Goal: Task Accomplishment & Management: Manage account settings

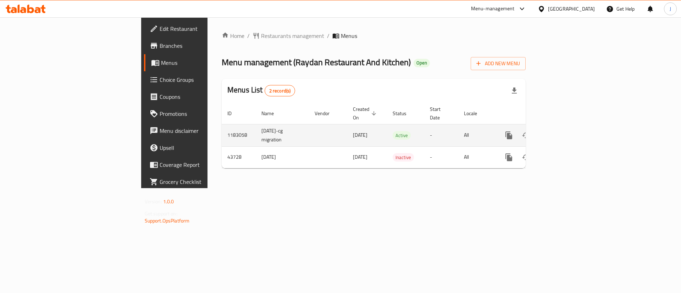
click at [564, 131] on icon "enhanced table" at bounding box center [560, 135] width 9 height 9
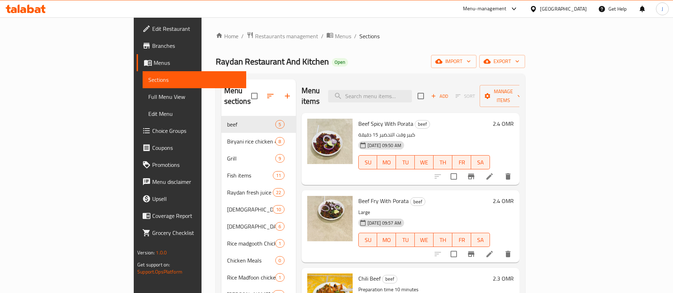
click at [393, 82] on div "Menu items Add Sort Manage items" at bounding box center [411, 96] width 218 height 34
click at [393, 90] on input "search" at bounding box center [370, 96] width 84 height 12
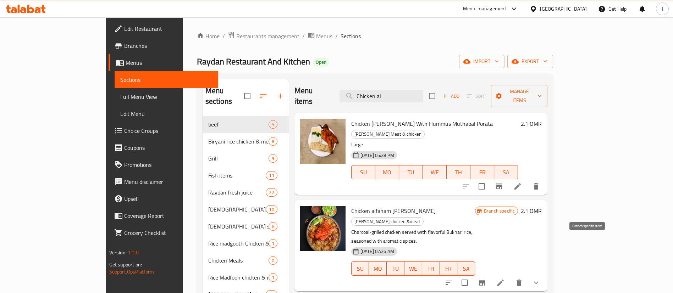
type input "Chicken al"
click at [486, 279] on icon "Branch-specific-item" at bounding box center [482, 283] width 9 height 9
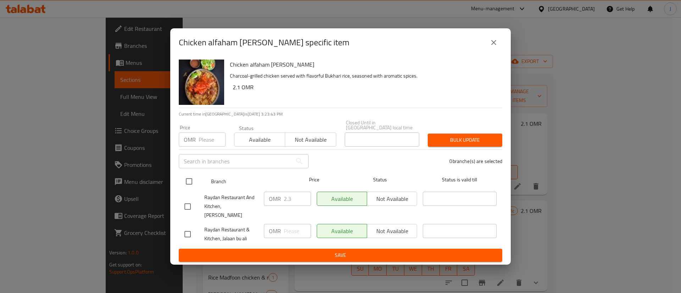
click at [188, 184] on input "checkbox" at bounding box center [189, 181] width 15 height 15
checkbox input "true"
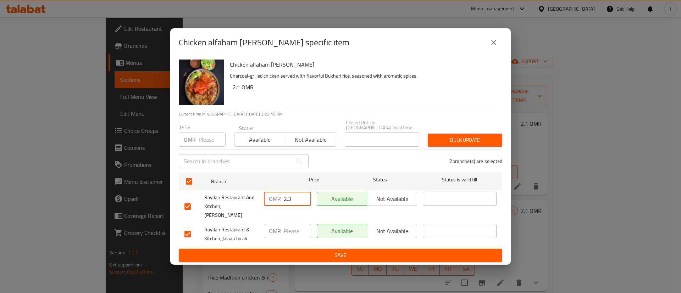
drag, startPoint x: 293, startPoint y: 200, endPoint x: 279, endPoint y: 198, distance: 14.1
click at [279, 198] on div "OMR 2.3 ​" at bounding box center [287, 199] width 47 height 14
click at [495, 47] on icon "close" at bounding box center [494, 42] width 9 height 9
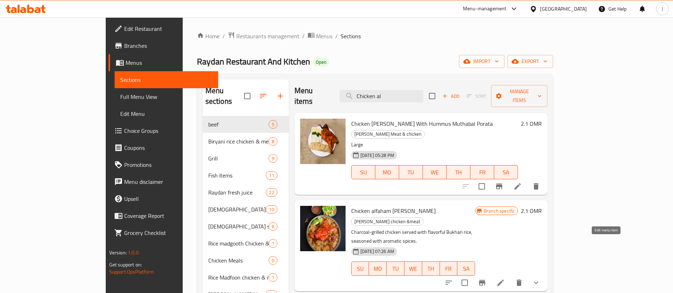
click at [505, 279] on icon at bounding box center [500, 283] width 9 height 9
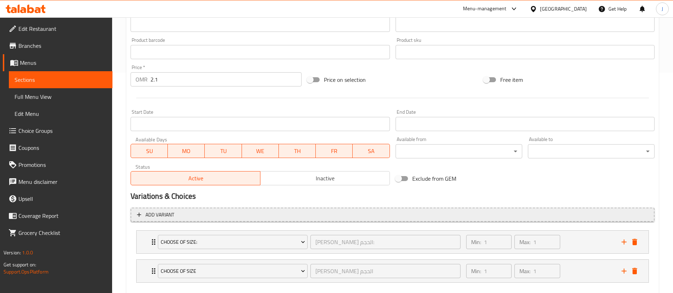
scroll to position [259, 0]
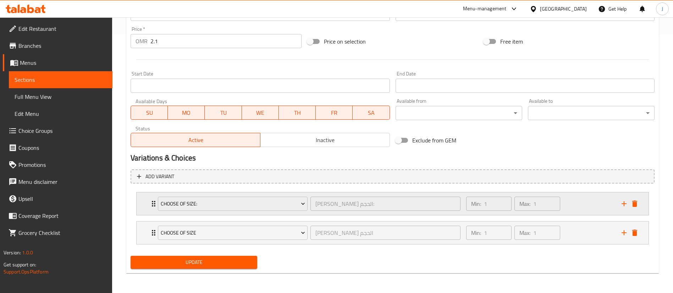
click at [142, 212] on div "Choose of Size: اختر من الحجم: ​ Min: 1 ​ Max: 1 ​" at bounding box center [393, 204] width 512 height 23
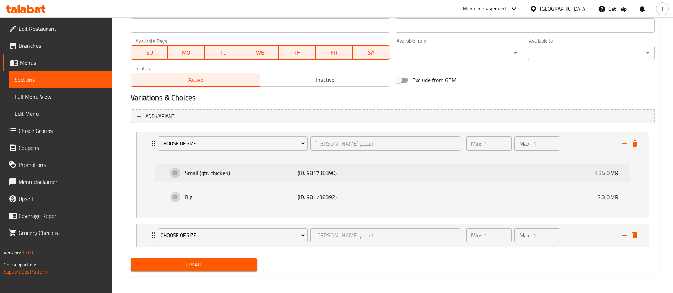
scroll to position [322, 0]
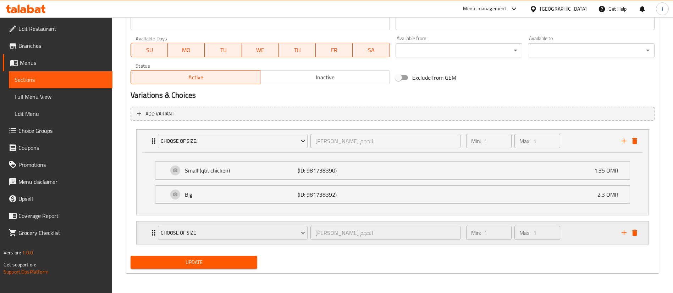
click at [143, 239] on div "Choose of Size اختر من الحجم ​ Min: 1 ​ Max: 1 ​" at bounding box center [393, 233] width 512 height 23
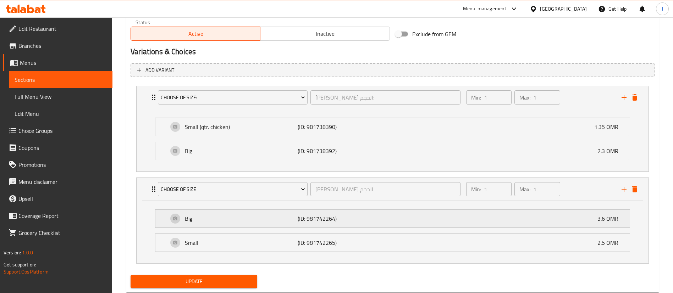
scroll to position [375, 0]
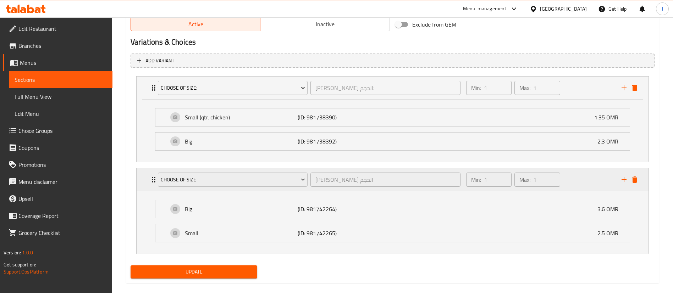
click at [635, 185] on div "Choose of Size اختر من الحجم ​ Min: 1 ​ Max: 1 ​" at bounding box center [394, 180] width 491 height 23
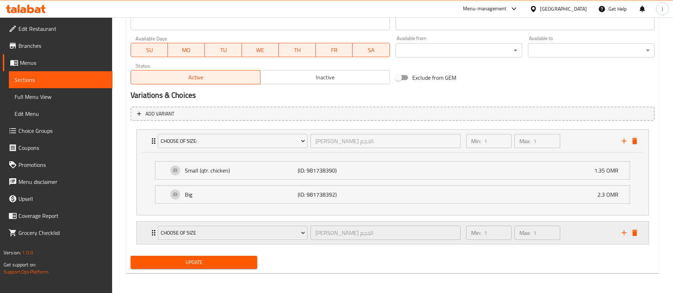
scroll to position [322, 0]
click at [638, 232] on icon "delete" at bounding box center [634, 233] width 9 height 9
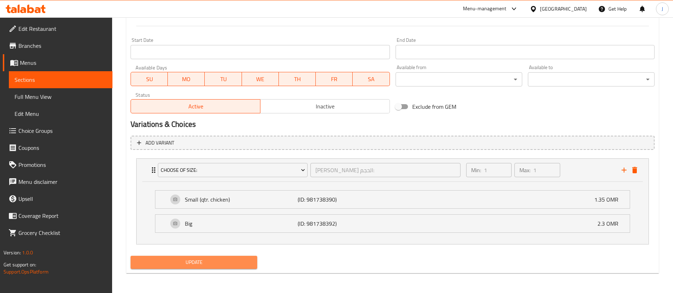
click at [188, 262] on span "Update" at bounding box center [193, 262] width 115 height 9
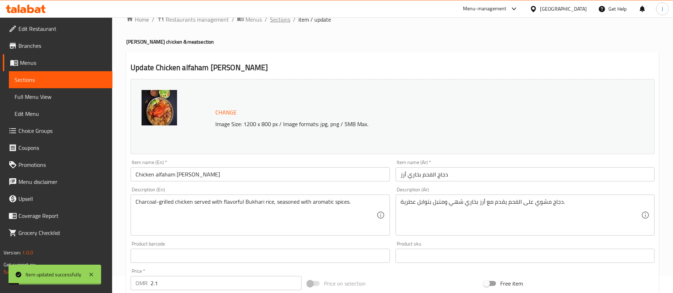
scroll to position [0, 0]
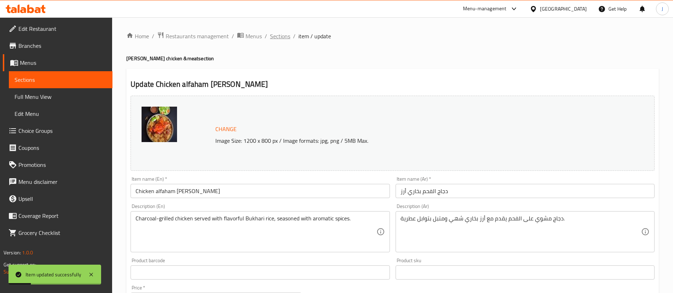
click at [287, 40] on span "Sections" at bounding box center [280, 36] width 20 height 9
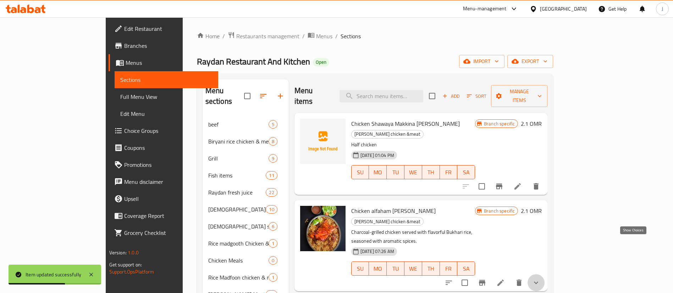
click at [540, 279] on icon "show more" at bounding box center [536, 283] width 9 height 9
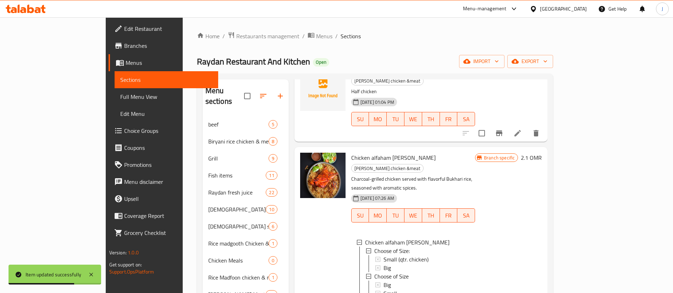
scroll to position [106, 0]
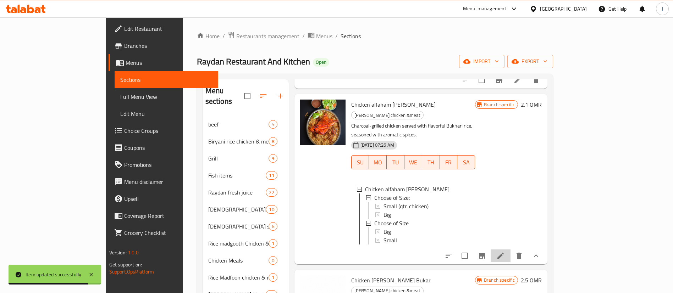
click at [511, 250] on li at bounding box center [501, 256] width 20 height 13
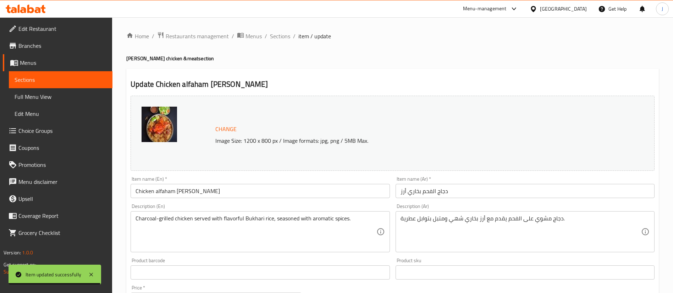
scroll to position [230, 0]
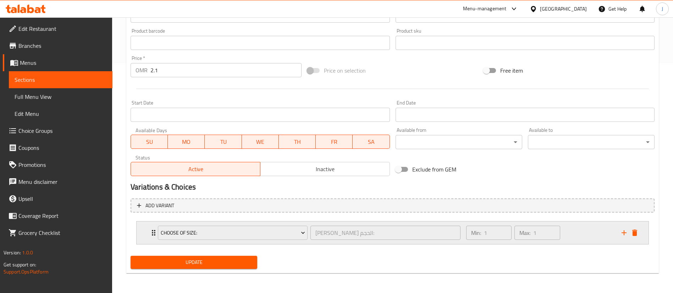
click at [574, 236] on div "Min: 1 ​ Max: 1 ​" at bounding box center [539, 233] width 155 height 23
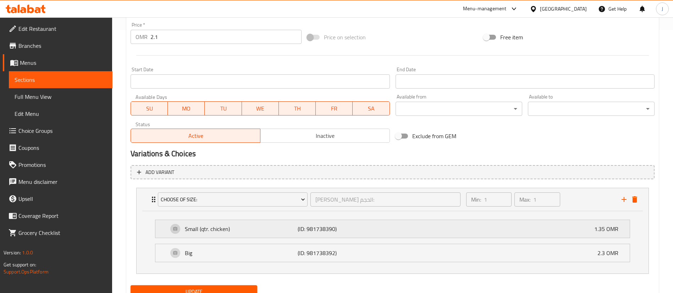
scroll to position [293, 0]
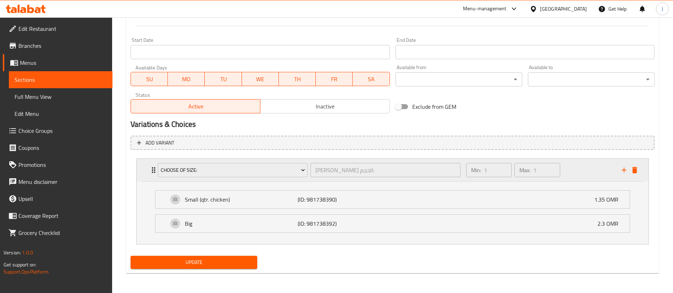
click at [572, 176] on div "Min: 1 ​ Max: 1 ​" at bounding box center [539, 170] width 155 height 23
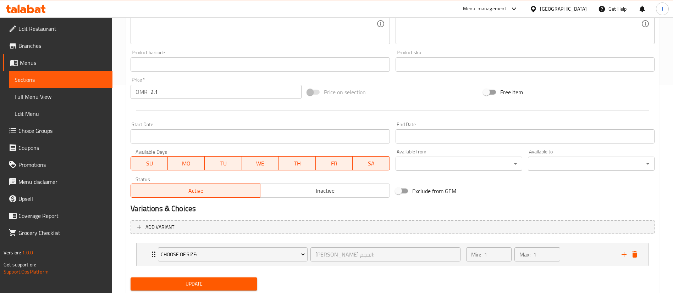
scroll to position [0, 0]
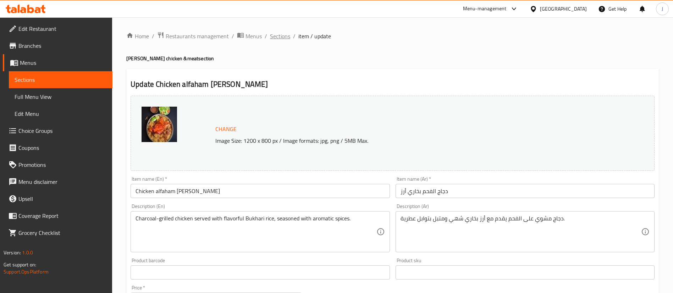
click at [283, 36] on span "Sections" at bounding box center [280, 36] width 20 height 9
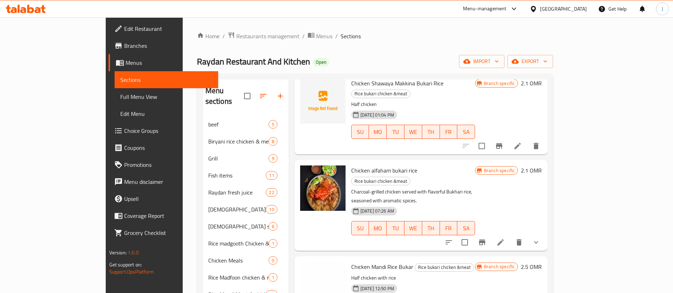
scroll to position [53, 0]
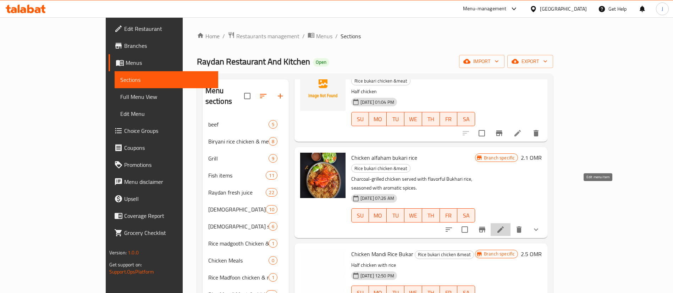
click at [504, 227] on icon at bounding box center [500, 230] width 6 height 6
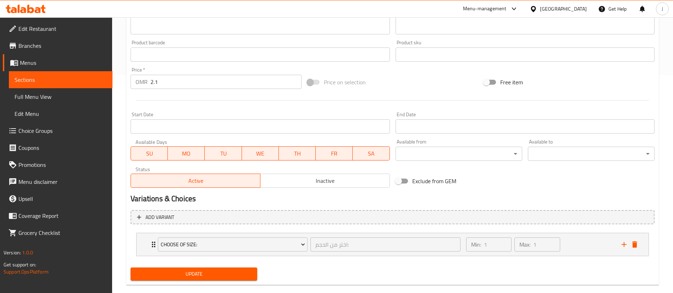
scroll to position [230, 0]
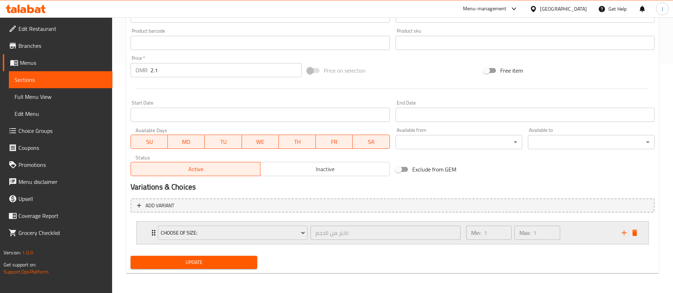
click at [139, 235] on div "Choose of Size: اختر من الحجم: ​ Min: 1 ​ Max: 1 ​" at bounding box center [393, 233] width 512 height 23
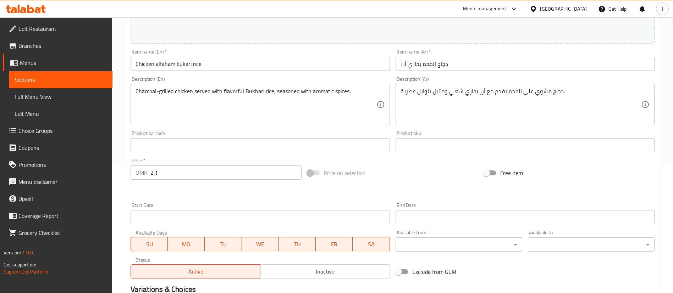
scroll to position [133, 0]
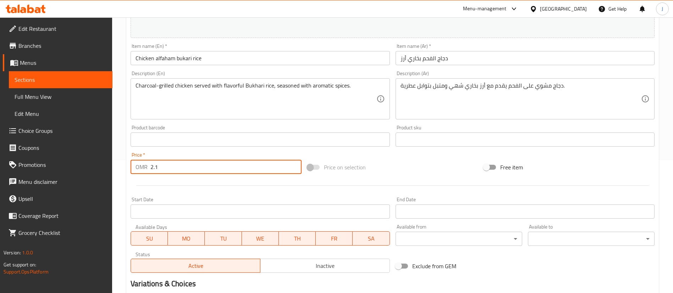
drag, startPoint x: 153, startPoint y: 170, endPoint x: 130, endPoint y: 165, distance: 22.8
click at [132, 166] on div "OMR 2.1 Price *" at bounding box center [216, 167] width 171 height 14
type input "0"
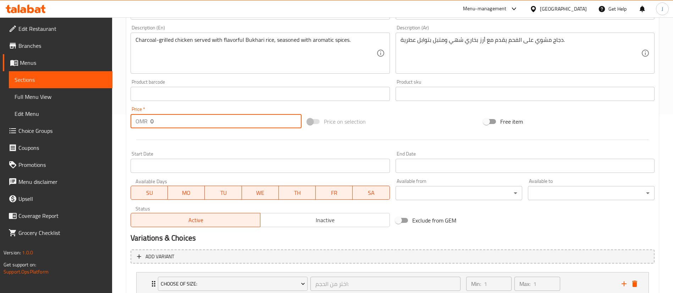
scroll to position [186, 0]
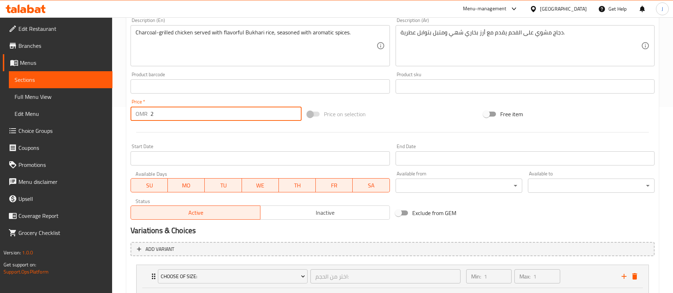
type input "2.1"
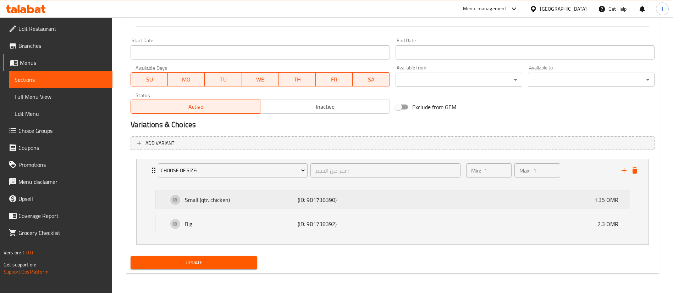
scroll to position [293, 0]
click at [219, 262] on span "Update" at bounding box center [193, 262] width 115 height 9
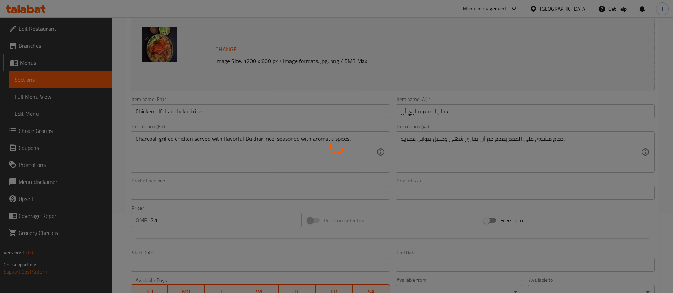
scroll to position [0, 0]
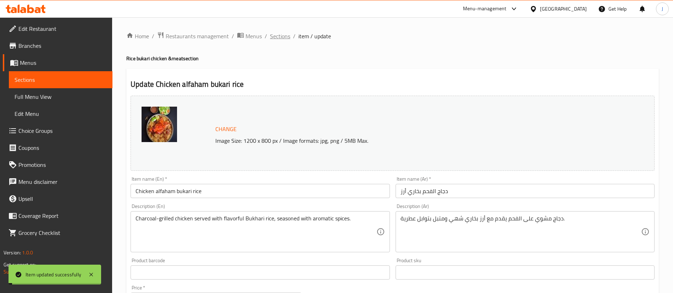
click at [279, 36] on span "Sections" at bounding box center [280, 36] width 20 height 9
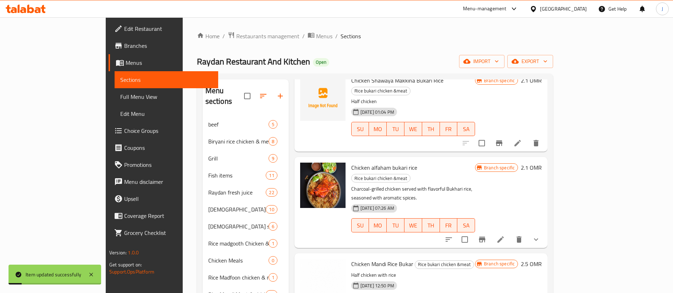
scroll to position [53, 0]
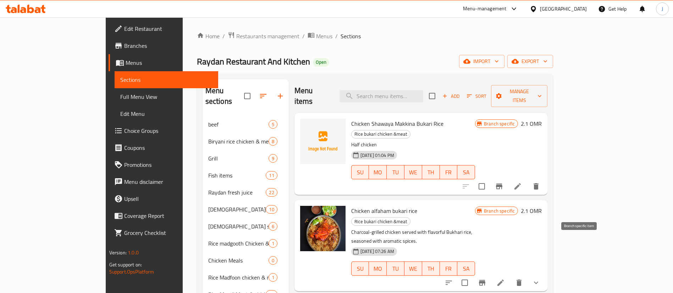
click at [486, 279] on icon "Branch-specific-item" at bounding box center [482, 283] width 9 height 9
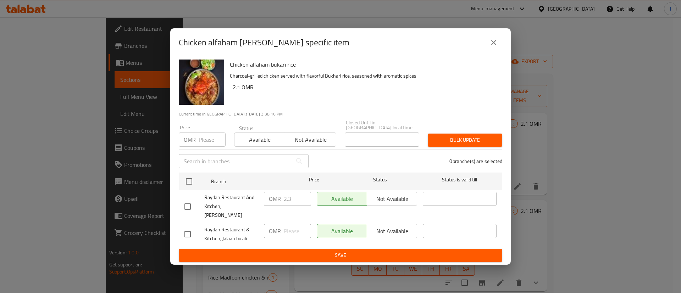
click at [496, 47] on icon "close" at bounding box center [494, 42] width 9 height 9
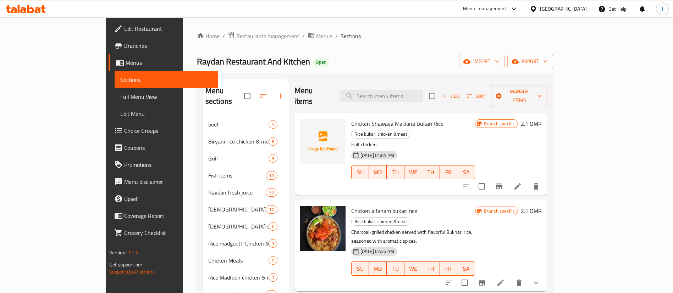
click at [505, 279] on icon at bounding box center [500, 283] width 9 height 9
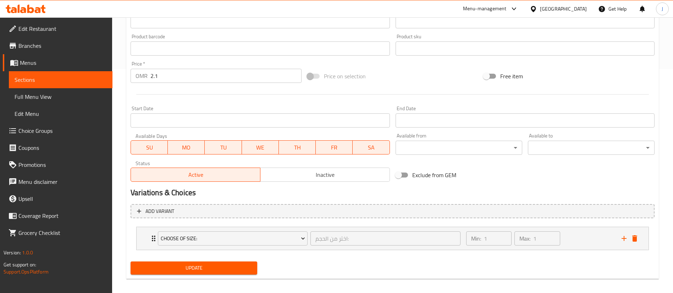
scroll to position [230, 0]
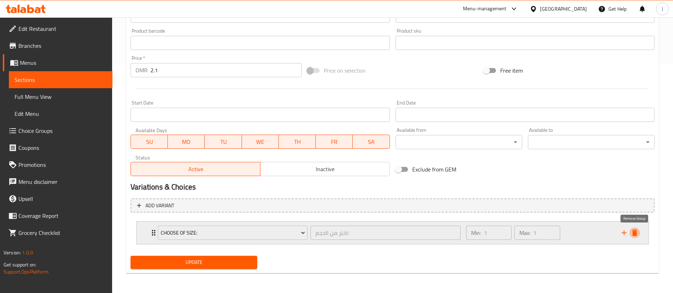
click at [634, 232] on icon "delete" at bounding box center [634, 233] width 5 height 6
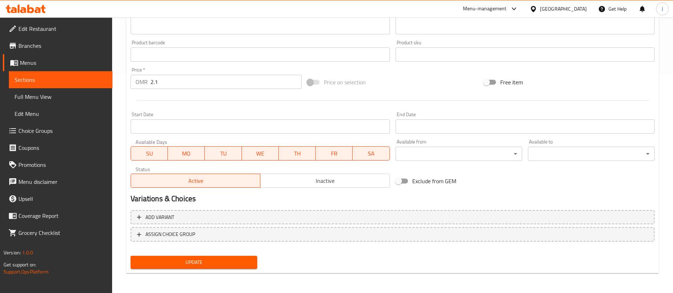
click at [239, 263] on span "Update" at bounding box center [193, 262] width 115 height 9
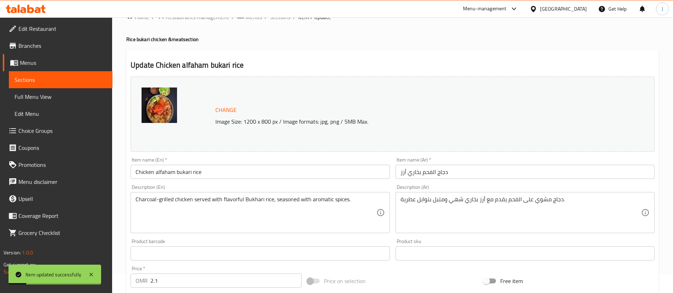
scroll to position [0, 0]
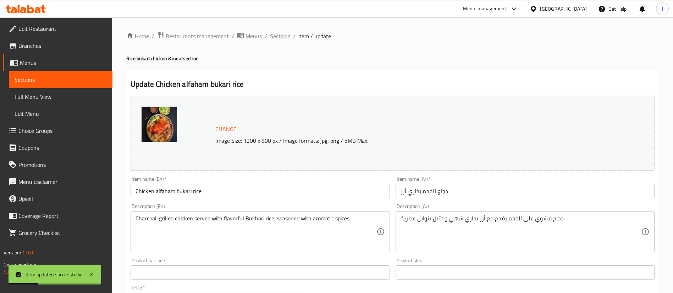
click at [284, 38] on span "Sections" at bounding box center [280, 36] width 20 height 9
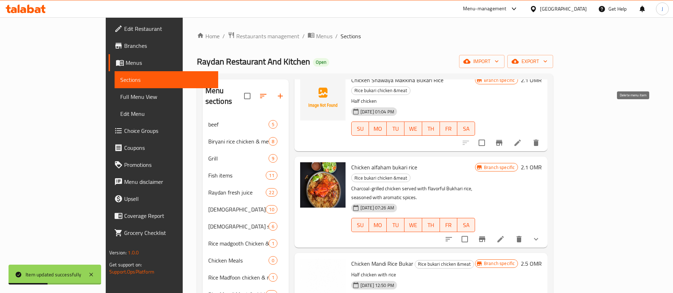
scroll to position [53, 0]
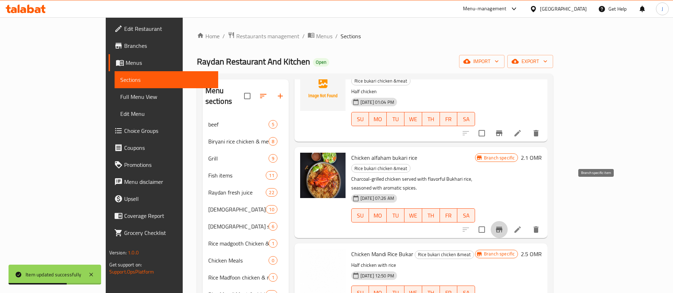
click at [503, 226] on icon "Branch-specific-item" at bounding box center [499, 230] width 9 height 9
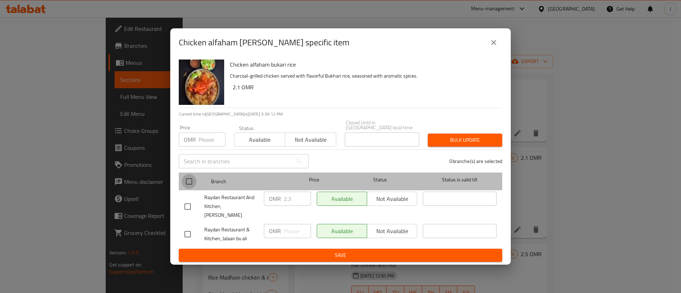
click at [193, 189] on input "checkbox" at bounding box center [189, 181] width 15 height 15
checkbox input "true"
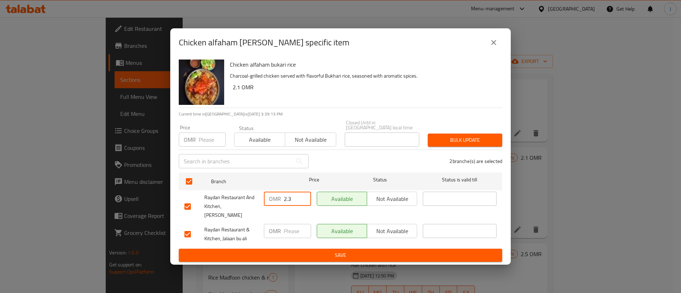
click at [298, 200] on input "2.3" at bounding box center [297, 199] width 27 height 14
type input "2"
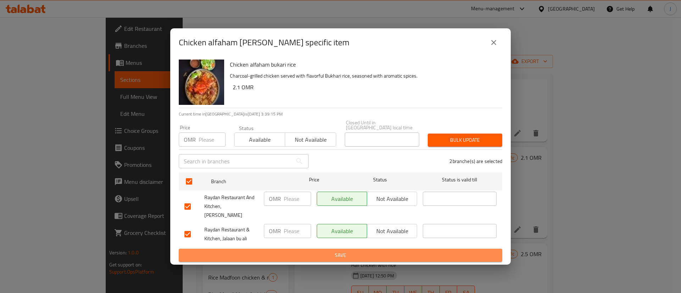
click at [317, 249] on button "Save" at bounding box center [341, 255] width 324 height 13
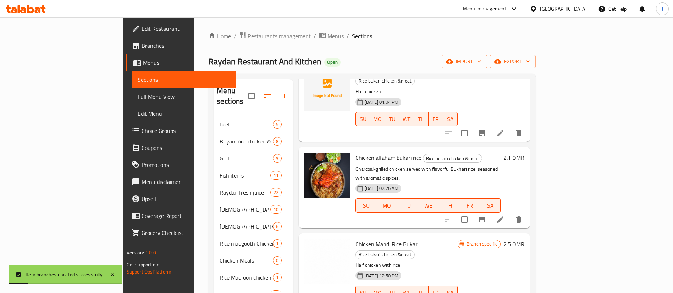
click at [524, 153] on h6 "2.1 OMR" at bounding box center [513, 158] width 21 height 10
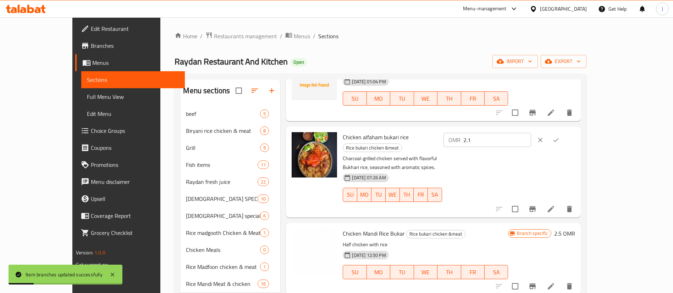
click at [531, 138] on input "2.1" at bounding box center [497, 140] width 68 height 14
type input "2.5"
click at [560, 142] on icon "ok" at bounding box center [555, 140] width 7 height 7
